Goal: Task Accomplishment & Management: Manage account settings

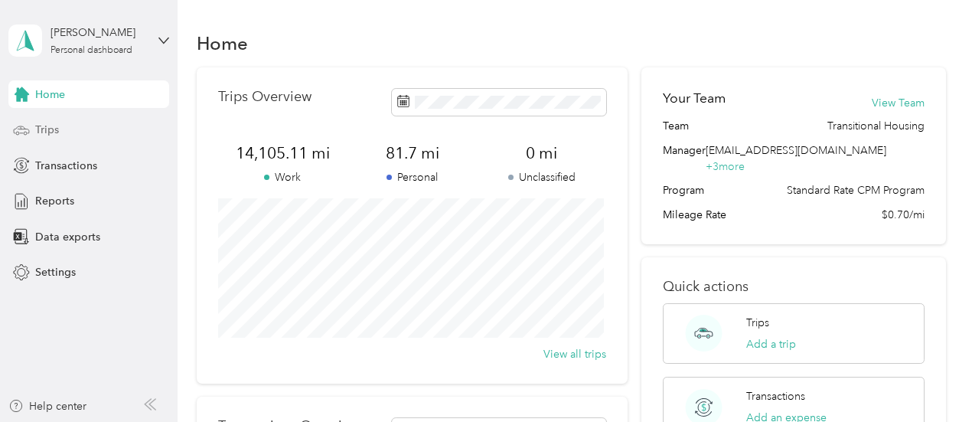
click at [72, 126] on div "Trips" at bounding box center [88, 130] width 161 height 28
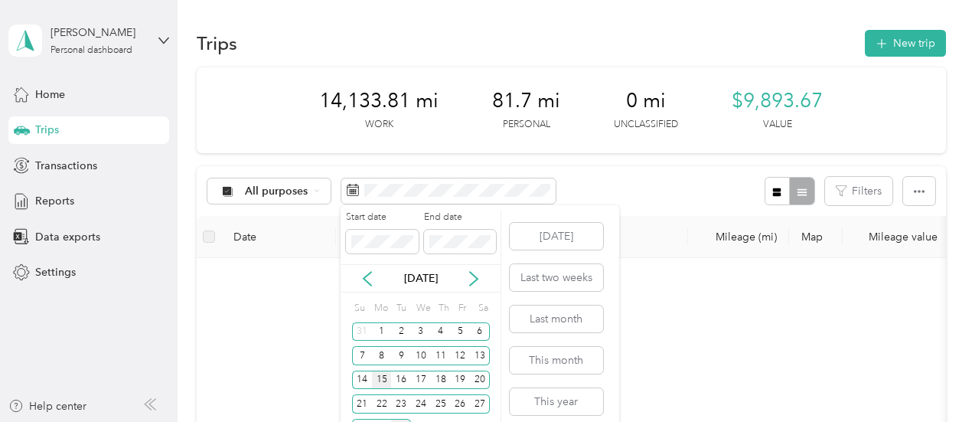
click at [379, 375] on div "15" at bounding box center [382, 380] width 20 height 19
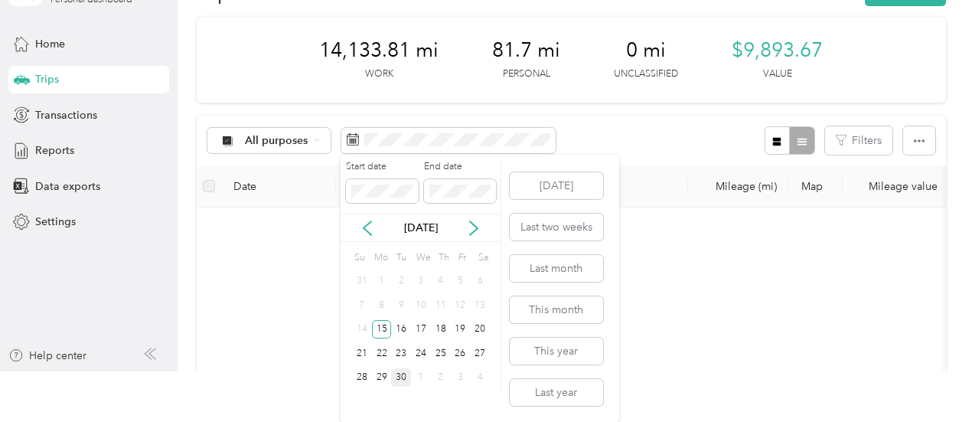
click at [398, 374] on div "30" at bounding box center [401, 377] width 20 height 19
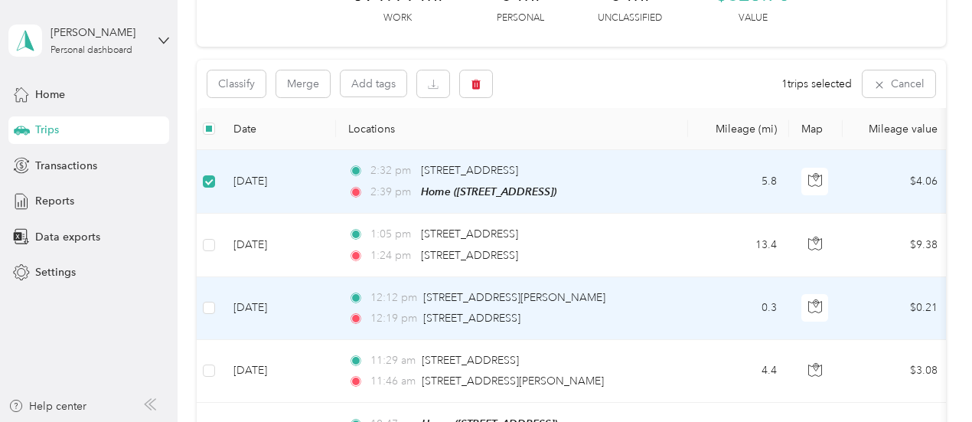
scroll to position [153, 0]
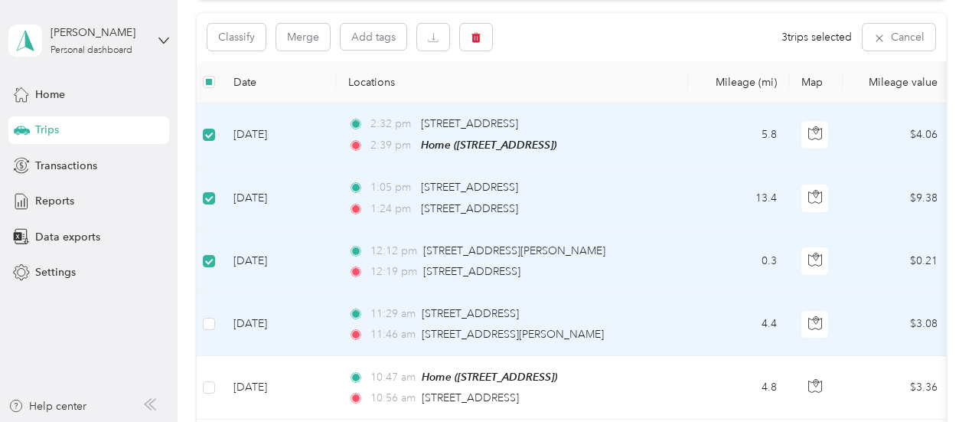
click at [224, 319] on td "[DATE]" at bounding box center [278, 324] width 115 height 63
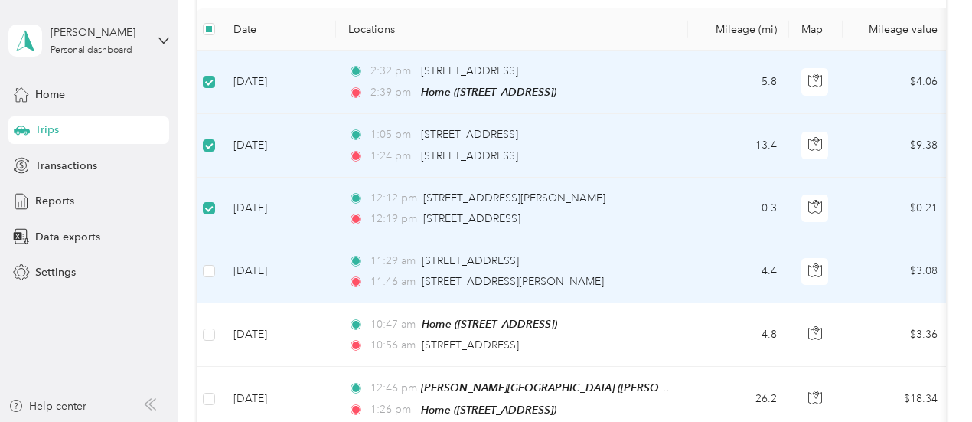
scroll to position [230, 0]
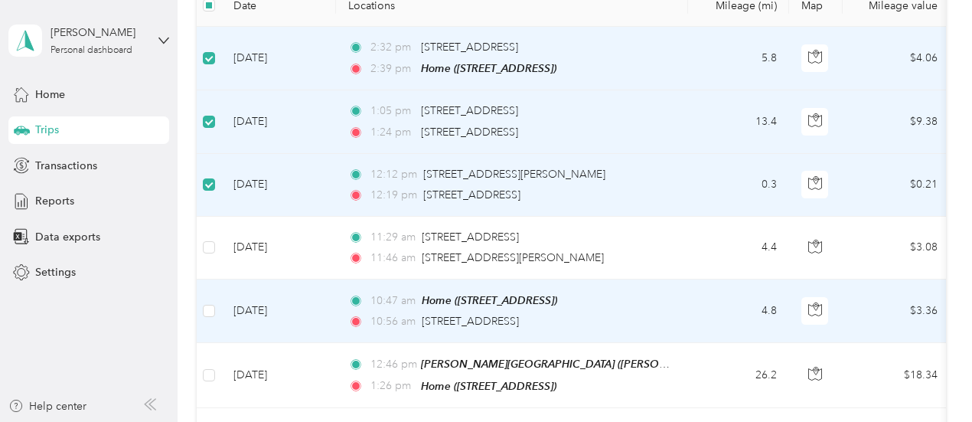
click at [226, 302] on td "[DATE]" at bounding box center [278, 311] width 115 height 64
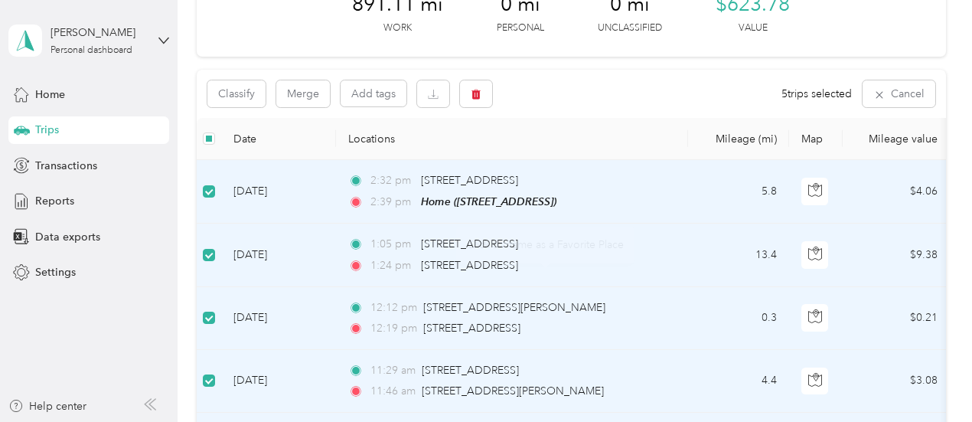
scroll to position [0, 0]
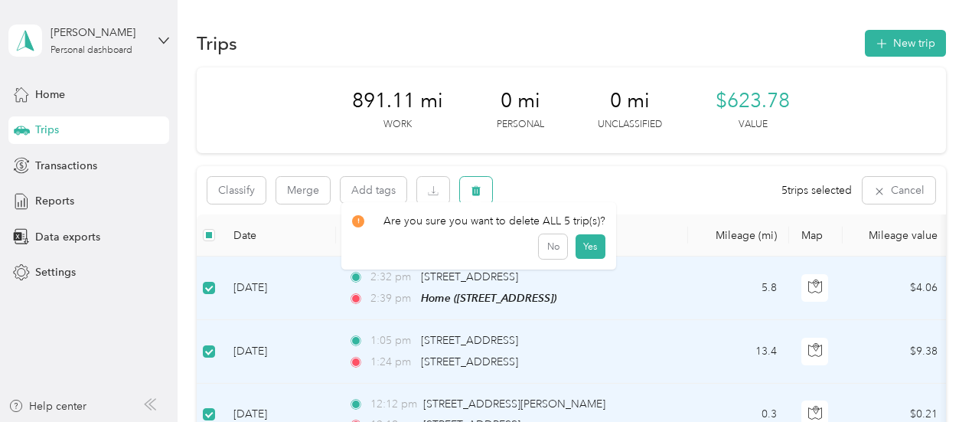
click at [481, 188] on button "button" at bounding box center [476, 190] width 32 height 27
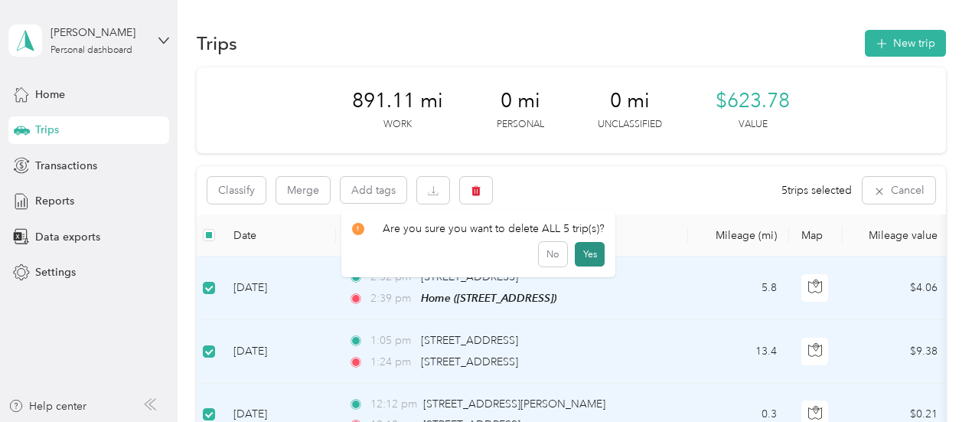
click at [593, 253] on button "Yes" at bounding box center [590, 254] width 30 height 24
